Goal: Information Seeking & Learning: Check status

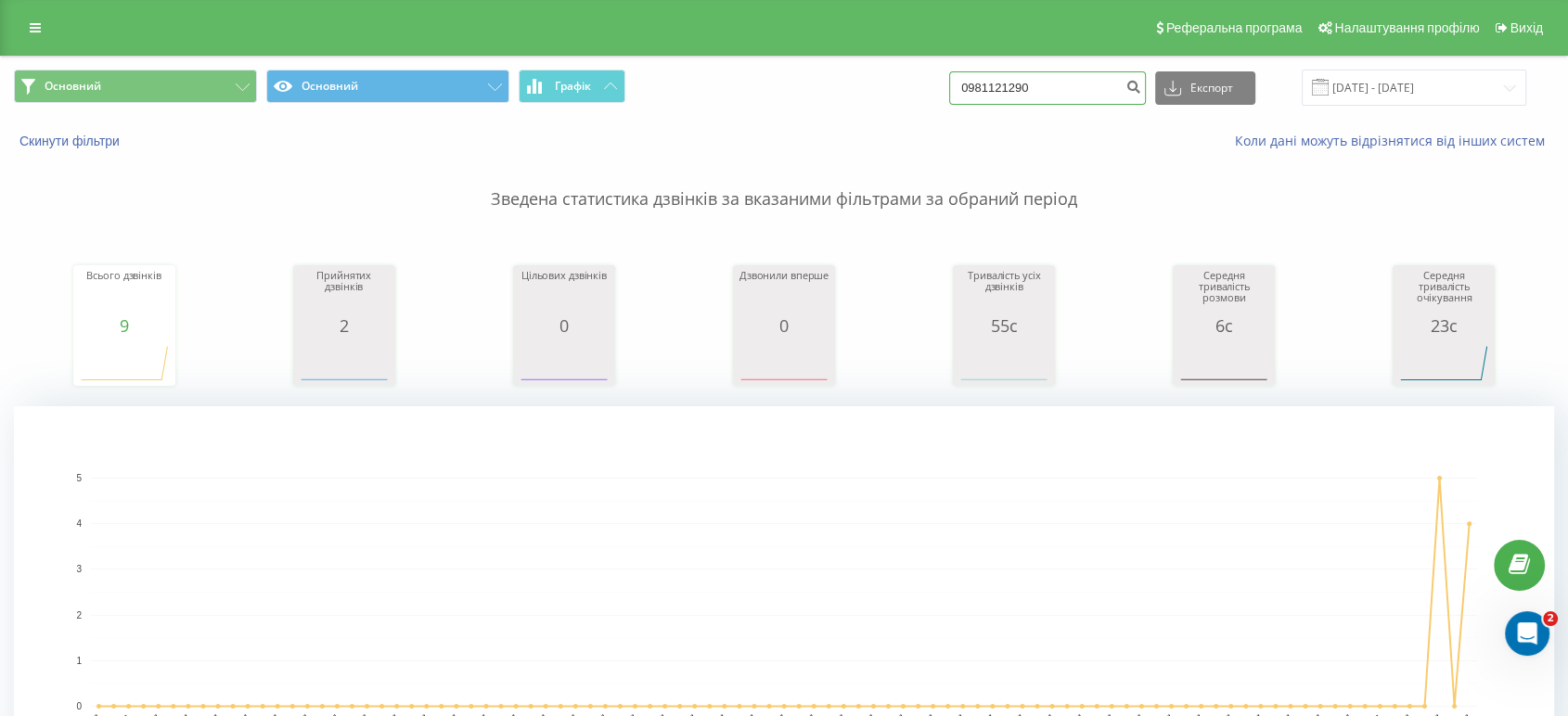
click at [1090, 88] on input "0981121290" at bounding box center [1047, 89] width 197 height 33
click at [34, 28] on icon at bounding box center [34, 28] width 11 height 13
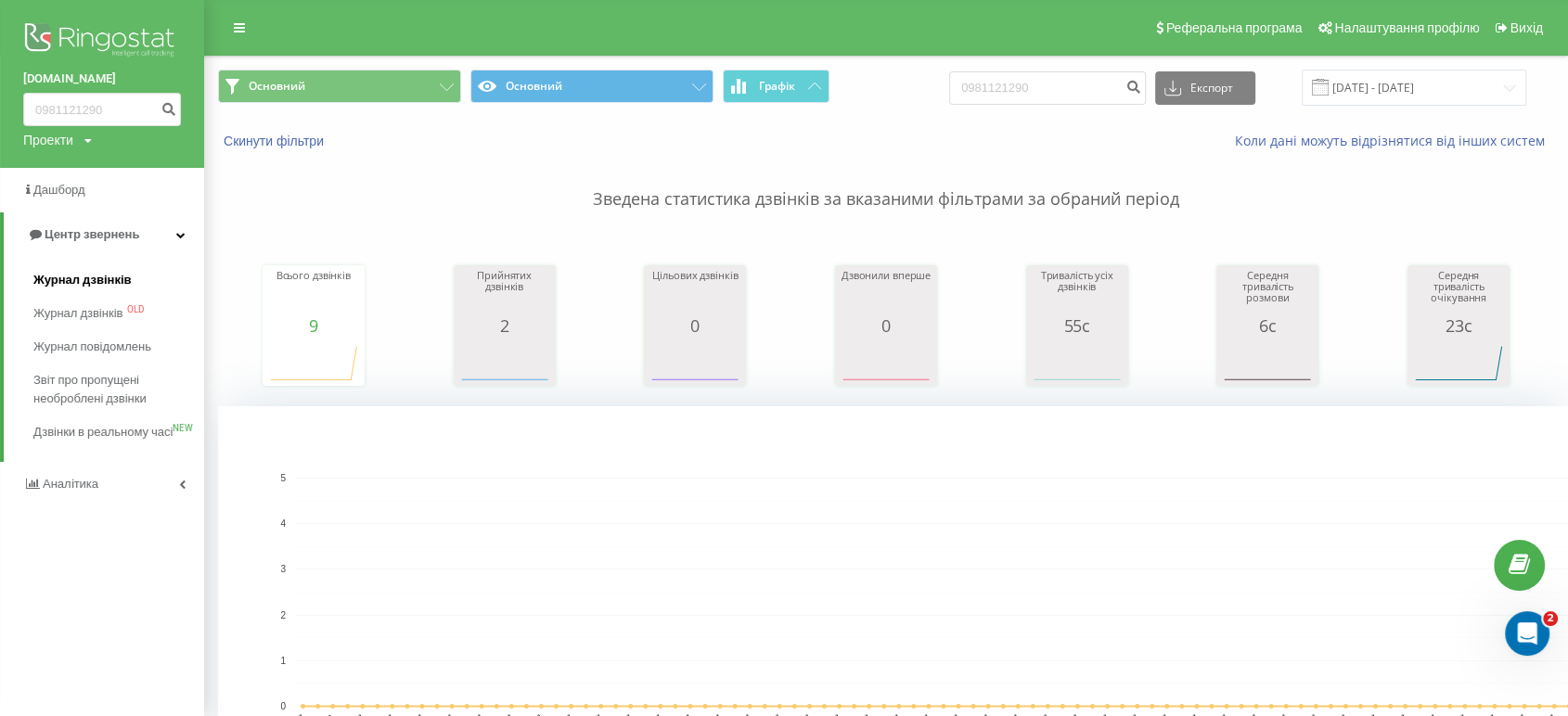
click at [99, 281] on span "Журнал дзвінків" at bounding box center [83, 280] width 98 height 19
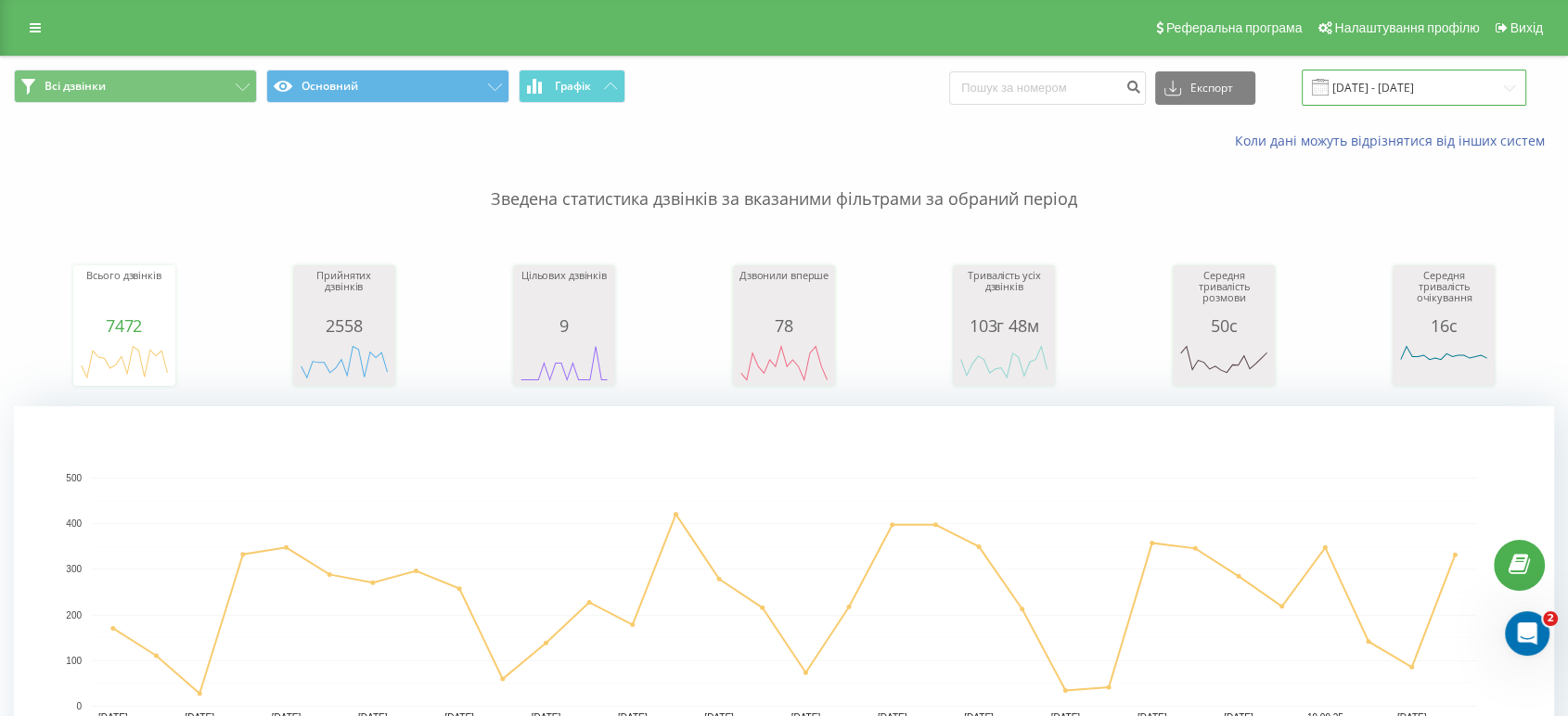
click at [1400, 88] on input "22.08.2025 - 22.09.2025" at bounding box center [1413, 88] width 225 height 36
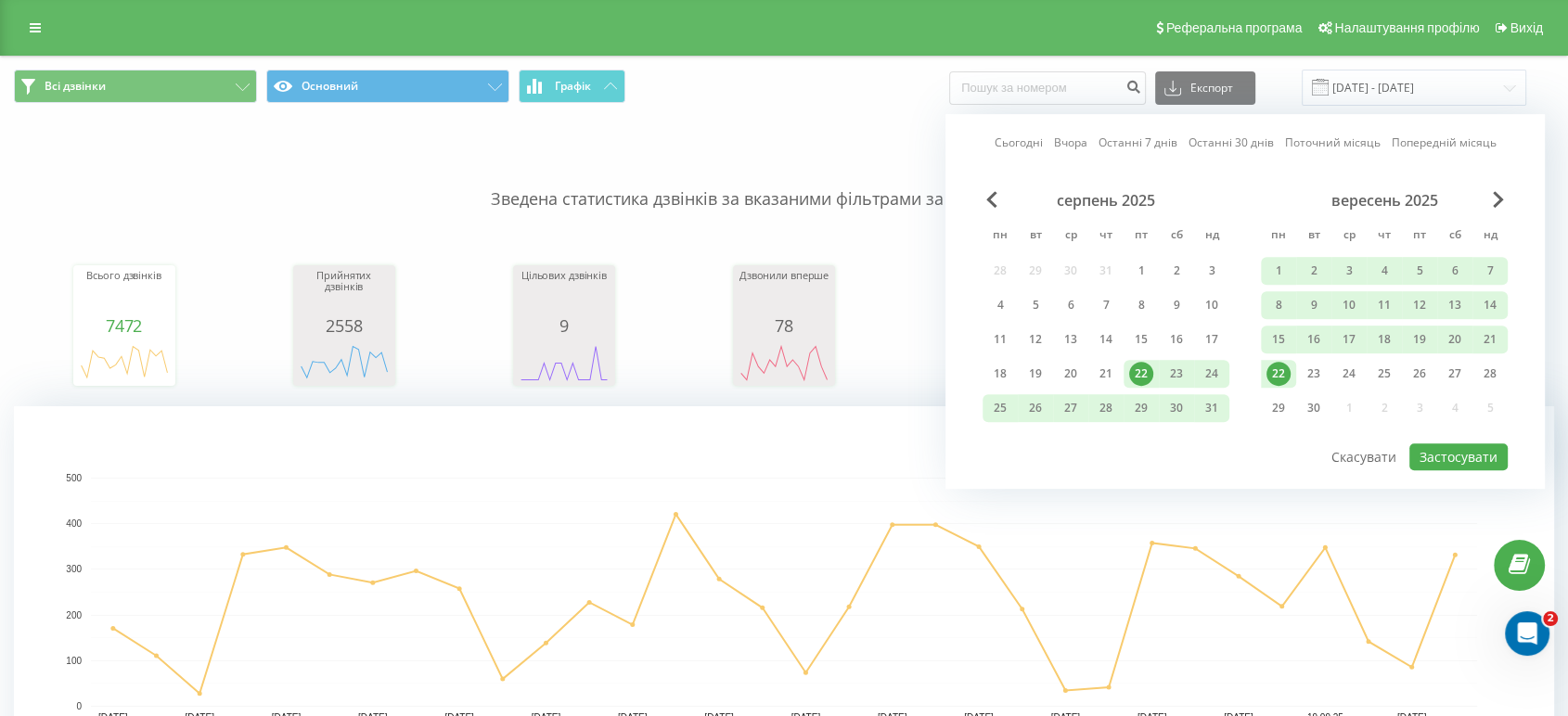
click at [1276, 370] on div "22" at bounding box center [1277, 373] width 24 height 24
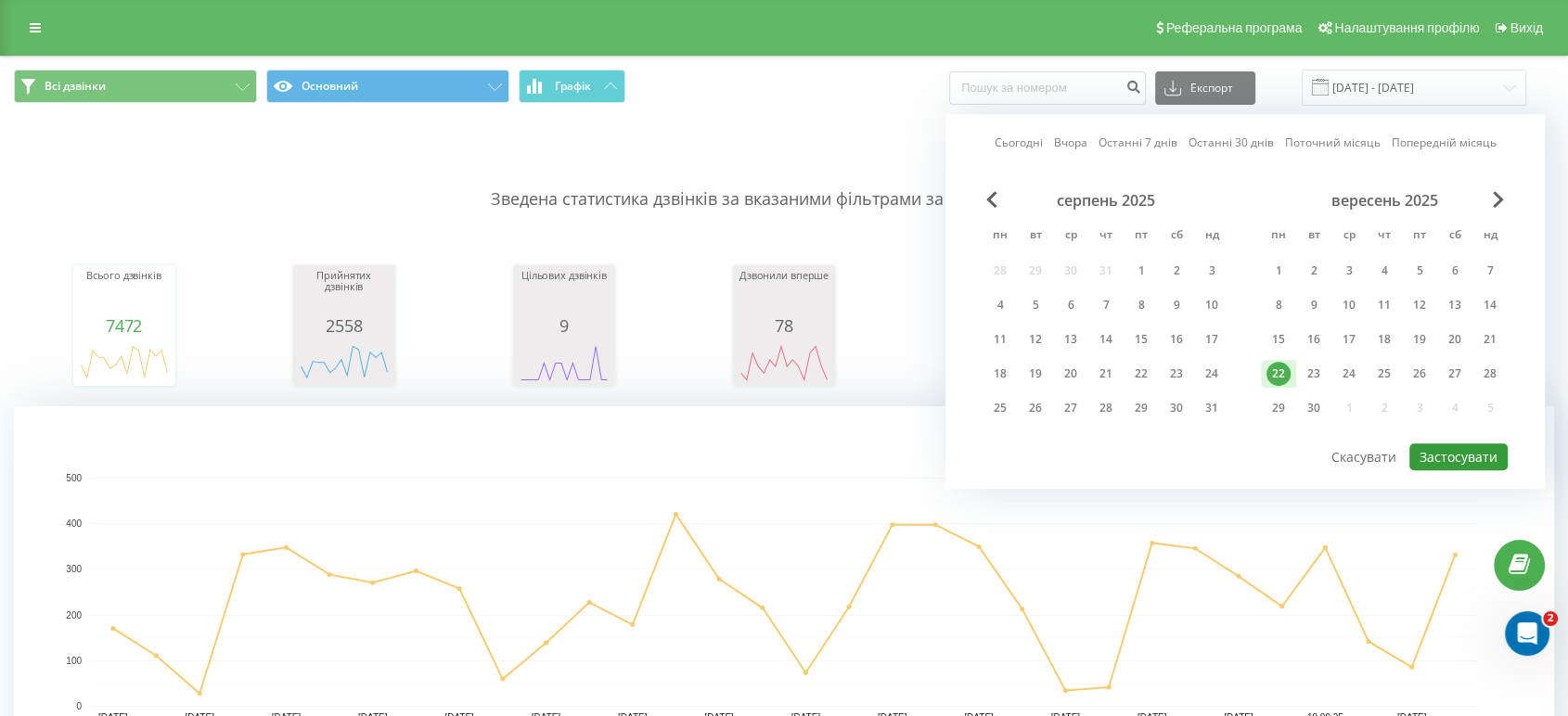
click at [1448, 443] on button "Застосувати" at bounding box center [1458, 456] width 98 height 27
type input "22.09.2025 - 22.09.2025"
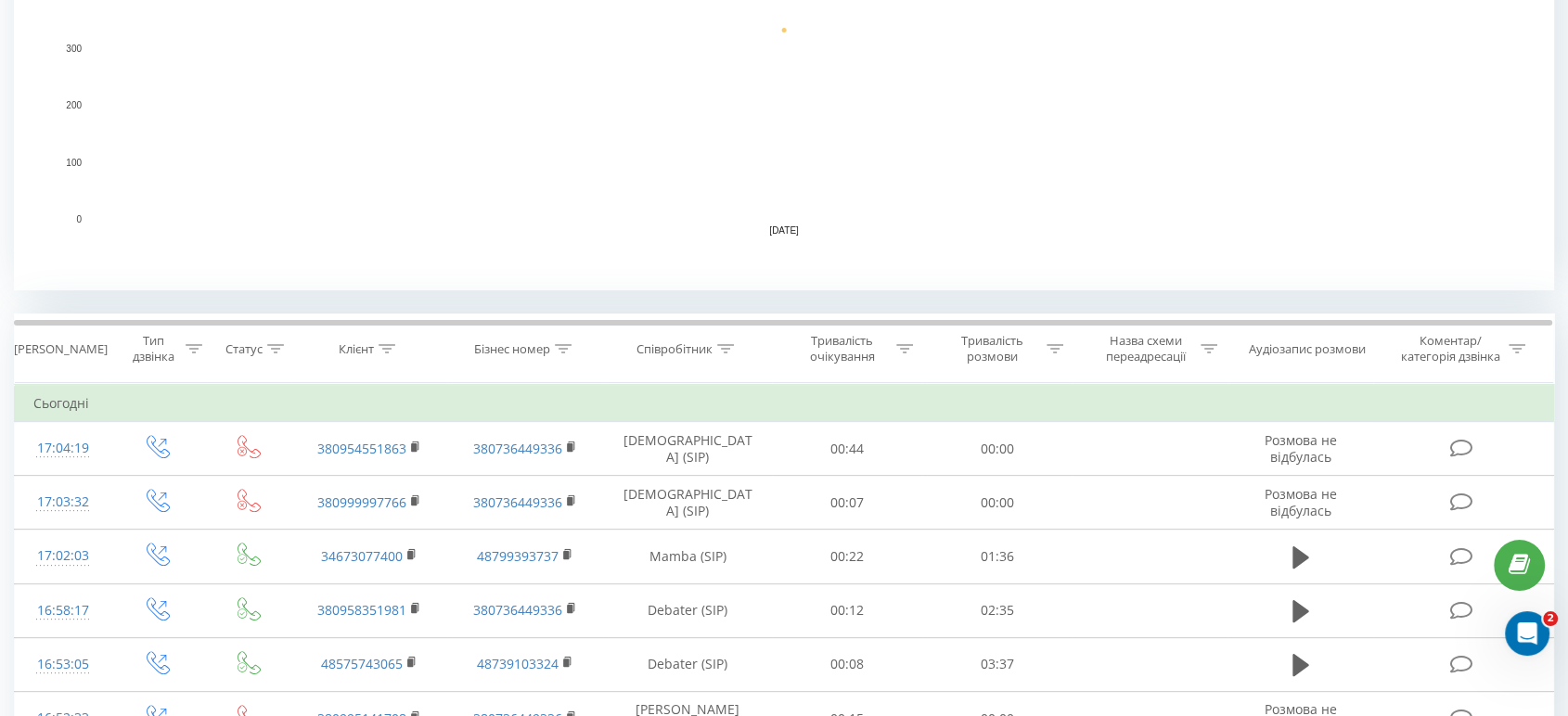
scroll to position [515, 0]
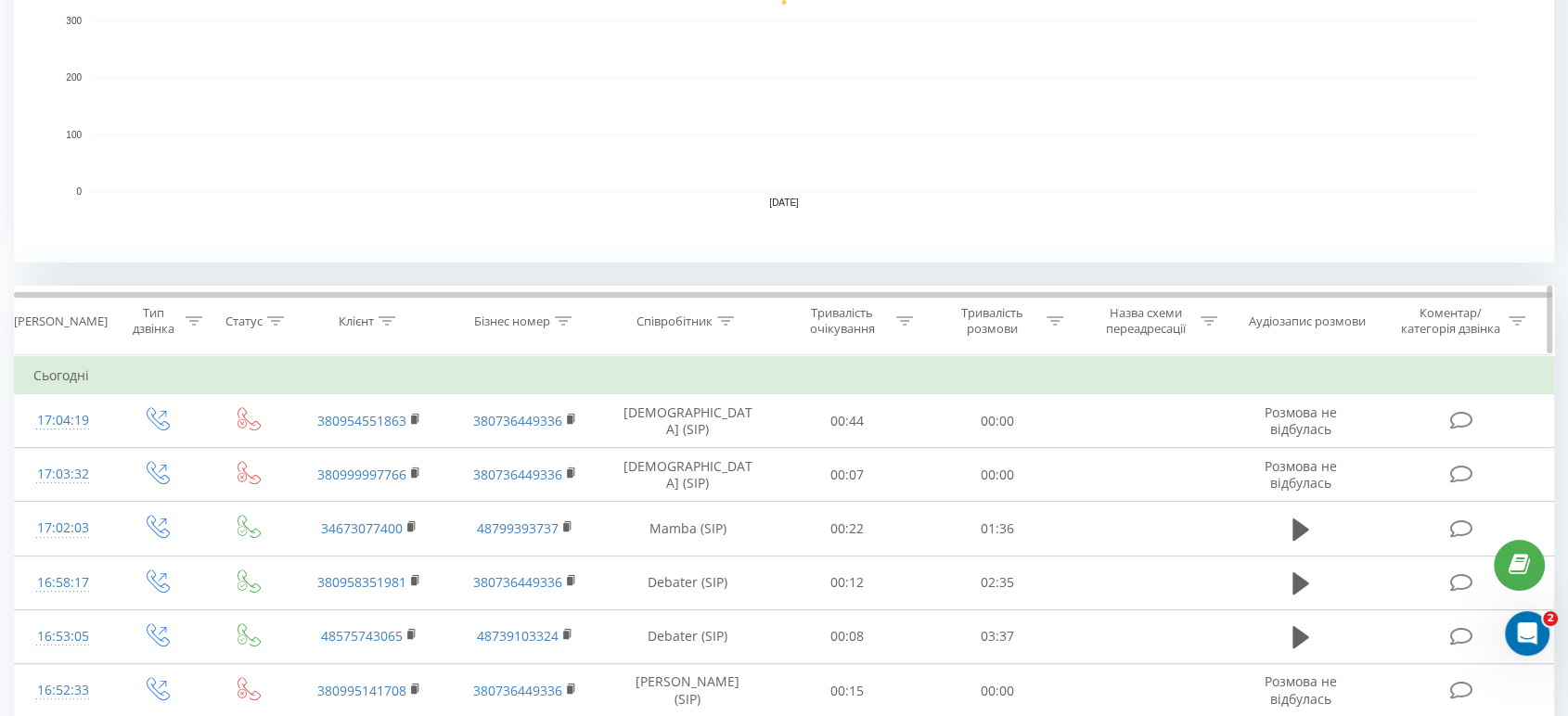
click at [728, 321] on icon at bounding box center [725, 320] width 17 height 9
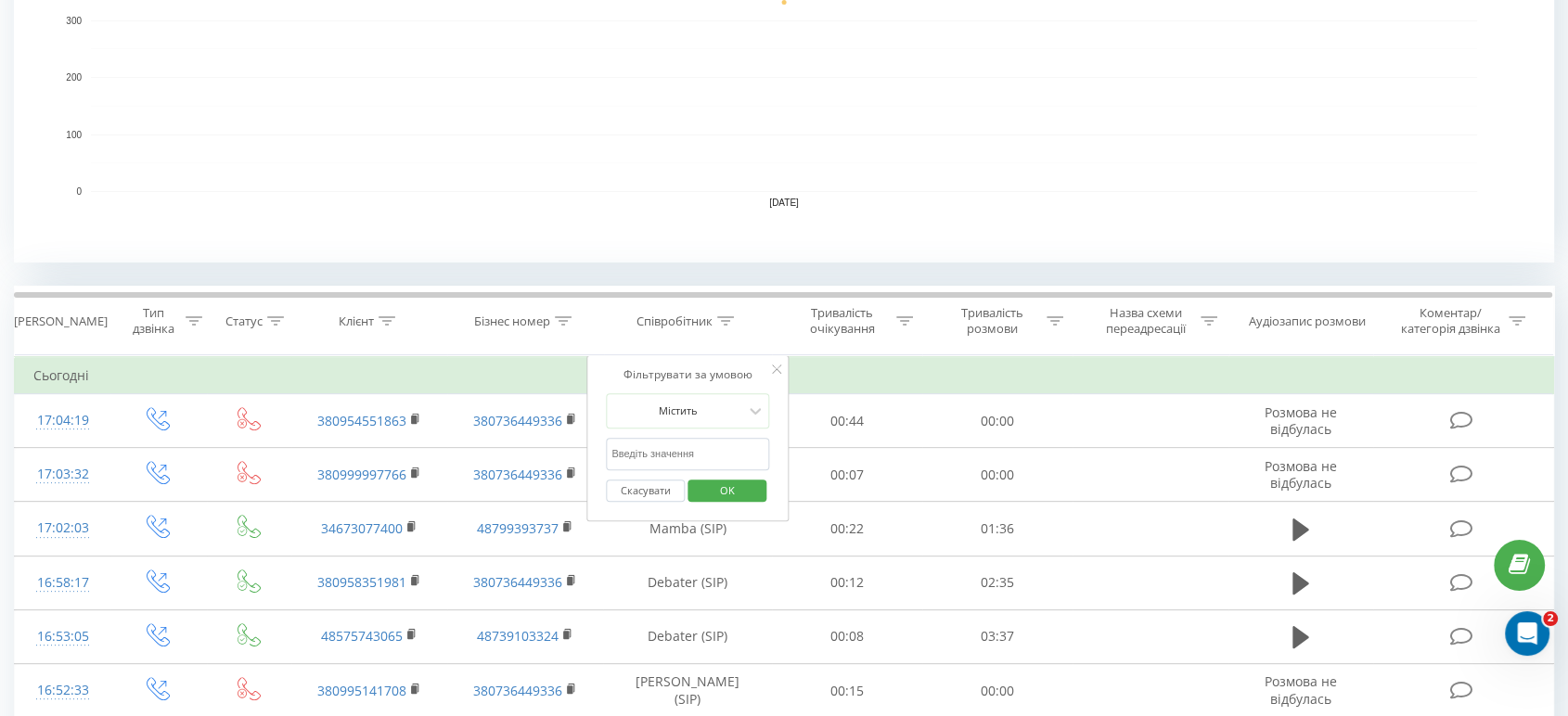
click at [681, 447] on input "text" at bounding box center [687, 453] width 163 height 33
type input "T"
type input "Tkachuk"
click at [741, 488] on span "OK" at bounding box center [727, 489] width 52 height 29
